Goal: Find specific page/section: Find specific page/section

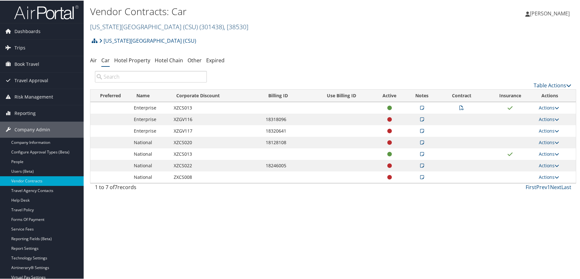
click at [136, 26] on link "California State University (CSU) ( 301438 ) , [ 38530 ]" at bounding box center [169, 26] width 158 height 9
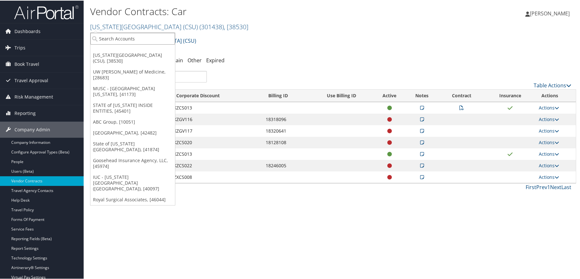
click at [136, 38] on input "search" at bounding box center [132, 38] width 85 height 12
type input "thomas arts"
drag, startPoint x: 116, startPoint y: 40, endPoint x: 94, endPoint y: 39, distance: 22.2
click at [94, 39] on input "thomas arts" at bounding box center [132, 38] width 85 height 12
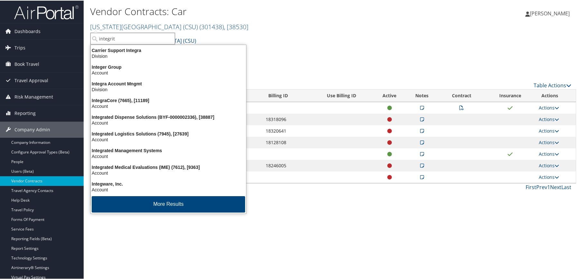
type input "integrity"
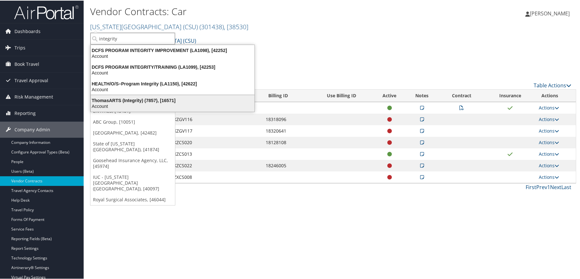
click at [120, 101] on div "ThomasARTS (Integrity) (7857), [16571]" at bounding box center [172, 100] width 171 height 6
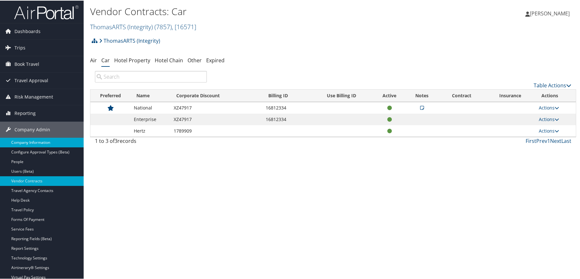
click at [36, 145] on link "Company Information" at bounding box center [42, 142] width 84 height 10
